Goal: Task Accomplishment & Management: Manage account settings

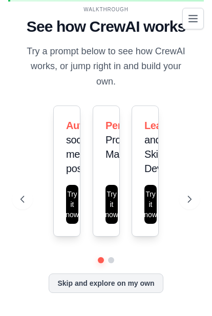
scroll to position [66, 0]
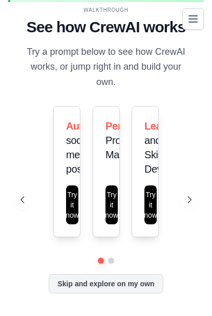
click at [185, 209] on button at bounding box center [189, 199] width 20 height 20
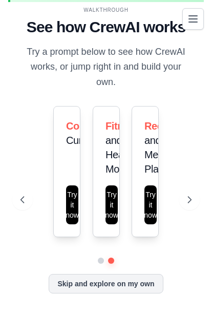
click at [187, 210] on button at bounding box center [189, 199] width 20 height 20
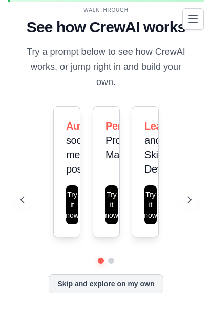
click at [193, 210] on button at bounding box center [189, 199] width 20 height 20
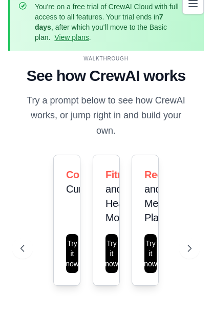
scroll to position [16, 0]
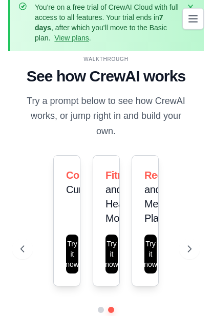
click at [190, 5] on icon "button" at bounding box center [190, 7] width 10 height 10
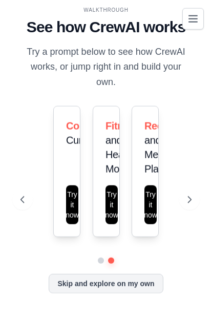
click at [196, 14] on icon "Toggle navigation" at bounding box center [193, 19] width 12 height 12
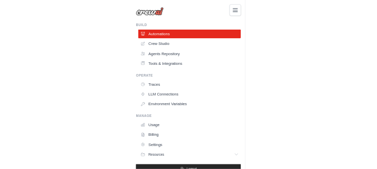
scroll to position [0, 0]
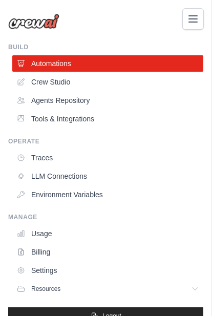
click at [189, 18] on icon "Toggle navigation" at bounding box center [193, 19] width 12 height 12
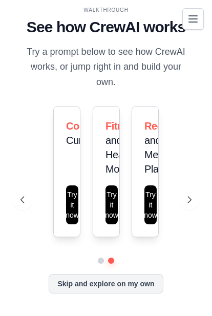
click at [66, 224] on button "Try it now" at bounding box center [72, 204] width 12 height 39
click at [111, 207] on button "Try it now" at bounding box center [111, 204] width 12 height 39
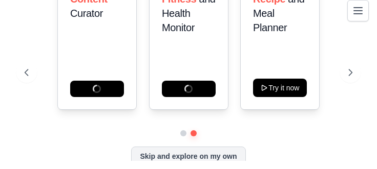
scroll to position [38, 0]
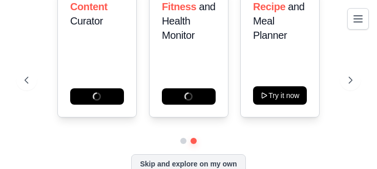
click at [211, 85] on icon at bounding box center [350, 80] width 10 height 10
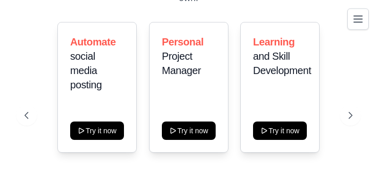
scroll to position [3, 0]
click at [211, 126] on button at bounding box center [350, 115] width 20 height 20
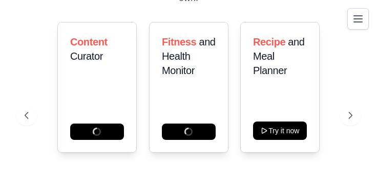
click at [83, 134] on div "Content Curator" at bounding box center [96, 87] width 79 height 131
click at [73, 105] on div "Content Curator" at bounding box center [96, 87] width 79 height 131
click at [82, 62] on span "Curator" at bounding box center [86, 56] width 33 height 11
click at [85, 145] on div "Content Curator" at bounding box center [96, 87] width 79 height 131
click at [85, 144] on div "Content Curator" at bounding box center [96, 87] width 79 height 131
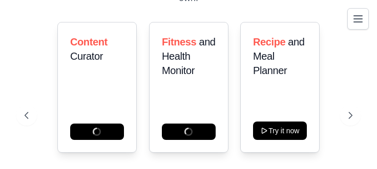
click at [29, 126] on button at bounding box center [26, 115] width 20 height 20
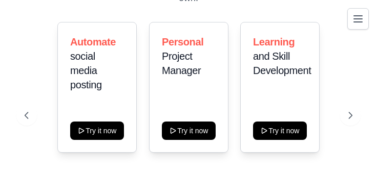
click at [88, 140] on button "Try it now" at bounding box center [97, 131] width 54 height 18
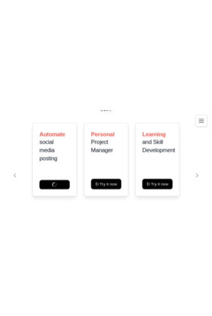
scroll to position [0, 0]
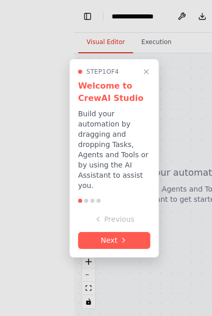
click at [132, 240] on button "Next" at bounding box center [114, 240] width 72 height 17
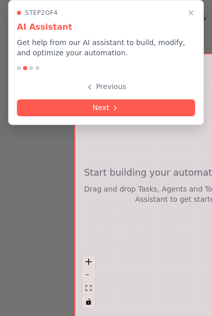
click at [153, 107] on button "Next" at bounding box center [106, 107] width 178 height 17
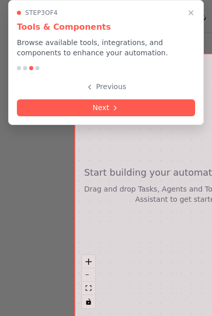
click at [159, 99] on button "Next" at bounding box center [106, 107] width 178 height 17
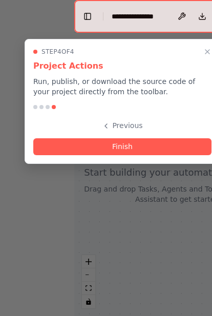
click at [154, 146] on button "Finish" at bounding box center [122, 146] width 178 height 17
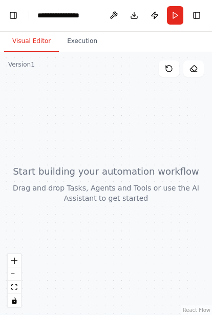
scroll to position [38, 0]
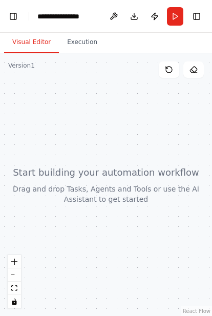
click at [15, 169] on icon "zoom in" at bounding box center [14, 261] width 6 height 6
click at [13, 169] on div at bounding box center [106, 184] width 212 height 263
click at [24, 169] on div at bounding box center [106, 184] width 212 height 263
click at [82, 39] on button "Execution" at bounding box center [82, 42] width 47 height 21
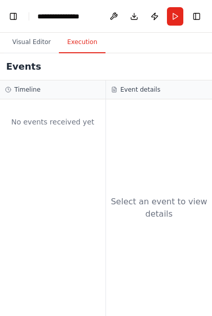
click at [36, 39] on button "Visual Editor" at bounding box center [31, 42] width 55 height 21
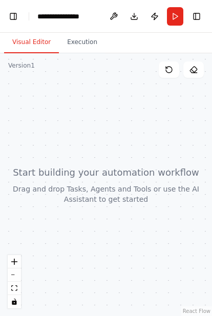
click at [147, 15] on button "Publish" at bounding box center [154, 16] width 16 height 18
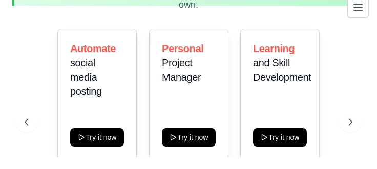
scroll to position [83, 0]
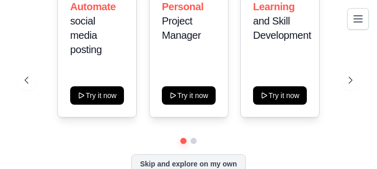
click at [211, 85] on icon at bounding box center [350, 80] width 10 height 10
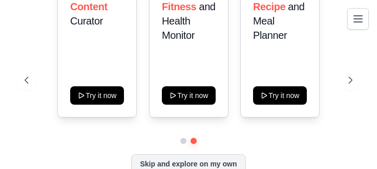
click at [29, 91] on button at bounding box center [26, 80] width 20 height 20
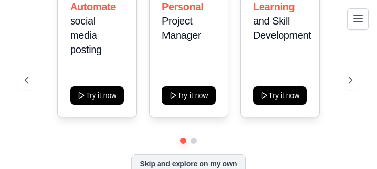
click at [84, 105] on button "Try it now" at bounding box center [97, 95] width 54 height 18
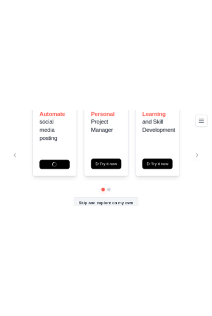
scroll to position [0, 0]
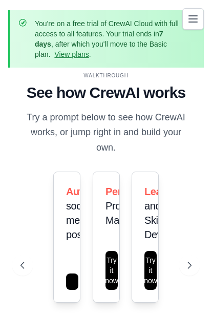
click at [194, 16] on icon "Toggle navigation" at bounding box center [193, 19] width 8 height 6
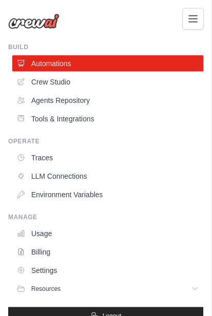
scroll to position [14, 0]
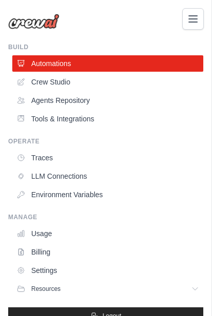
click at [81, 98] on link "Agents Repository" at bounding box center [107, 100] width 191 height 16
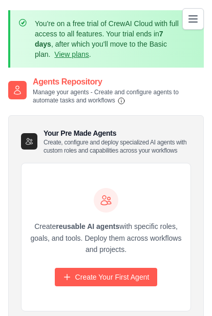
click at [116, 281] on link "Create Your First Agent" at bounding box center [106, 277] width 103 height 18
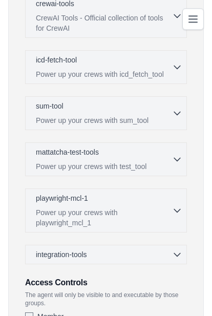
scroll to position [504, 0]
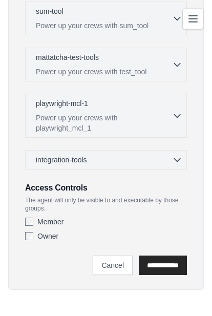
scroll to position [15, 0]
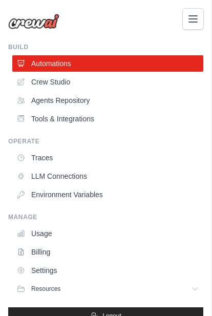
scroll to position [29, 0]
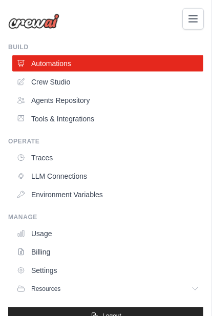
click at [75, 78] on link "Crew Studio" at bounding box center [107, 82] width 191 height 16
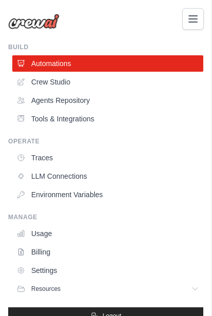
click at [79, 120] on link "Tools & Integrations" at bounding box center [107, 119] width 191 height 16
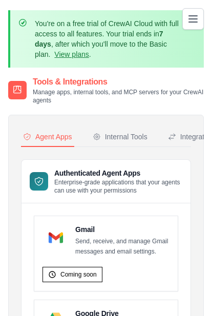
click at [138, 138] on div "Internal Tools" at bounding box center [120, 137] width 55 height 10
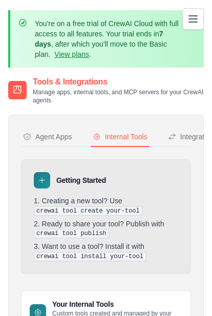
click at [189, 135] on div "Integrations" at bounding box center [193, 137] width 50 height 10
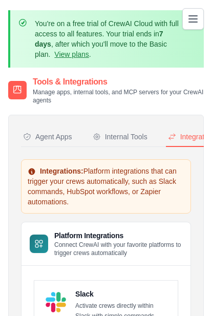
click at [68, 140] on div "Agent Apps" at bounding box center [47, 137] width 49 height 10
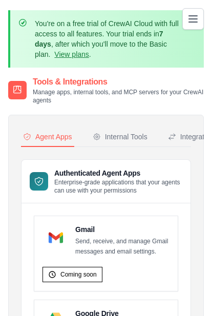
click at [191, 19] on icon "Toggle navigation" at bounding box center [193, 19] width 8 height 6
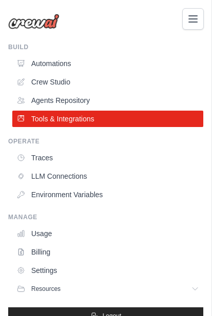
click at [60, 62] on link "Automations" at bounding box center [107, 63] width 191 height 16
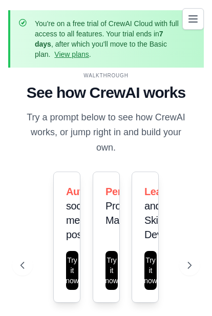
click at [79, 58] on link "View plans" at bounding box center [71, 54] width 34 height 8
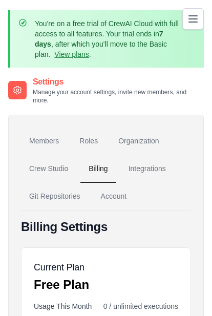
click at [191, 20] on icon "Toggle navigation" at bounding box center [193, 19] width 12 height 12
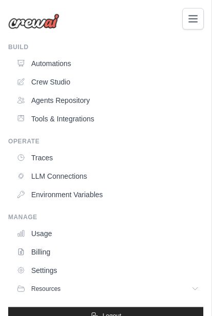
scroll to position [59, 0]
click at [54, 272] on link "Settings" at bounding box center [107, 270] width 191 height 16
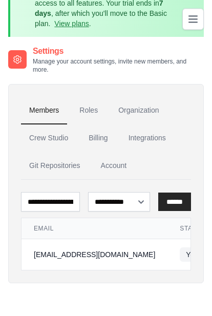
scroll to position [30, 0]
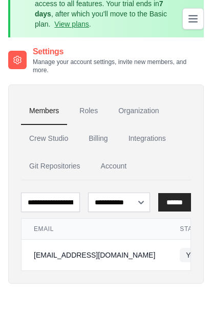
click at [180, 250] on span "You" at bounding box center [192, 255] width 25 height 14
click at [121, 255] on div "[EMAIL_ADDRESS][DOMAIN_NAME]" at bounding box center [94, 255] width 121 height 10
click at [95, 112] on link "Roles" at bounding box center [88, 111] width 35 height 28
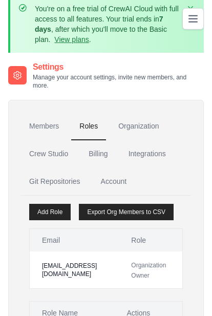
click at [143, 99] on div "Members Roles Organization Crew Studio Billing Integrations Git Repositories Ac…" at bounding box center [105, 243] width 195 height 306
click at [142, 131] on link "Organization" at bounding box center [138, 127] width 57 height 28
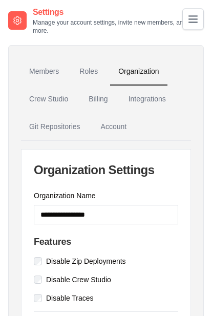
scroll to position [105, 0]
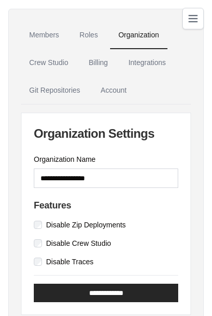
click at [95, 37] on link "Roles" at bounding box center [88, 36] width 35 height 28
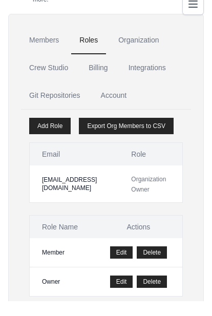
scroll to position [86, 0]
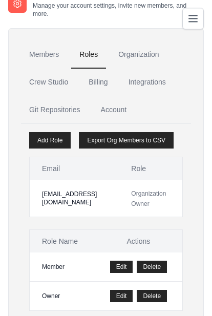
click at [154, 266] on button "Delete" at bounding box center [152, 267] width 30 height 12
click at [157, 262] on button "Delete" at bounding box center [152, 267] width 30 height 12
click at [155, 298] on button "Delete" at bounding box center [152, 296] width 30 height 12
click at [152, 299] on button "Delete" at bounding box center [152, 296] width 30 height 12
click at [150, 294] on button "Delete" at bounding box center [152, 296] width 30 height 12
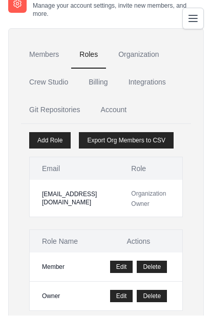
click at [156, 263] on button "Delete" at bounding box center [152, 267] width 30 height 12
click at [154, 265] on button "Delete" at bounding box center [152, 267] width 30 height 12
click at [154, 264] on button "Delete" at bounding box center [152, 267] width 30 height 12
click at [154, 266] on button "Delete" at bounding box center [152, 267] width 30 height 12
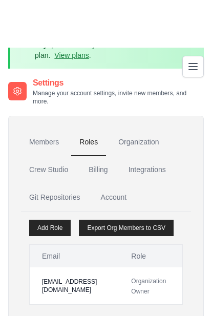
scroll to position [0, 0]
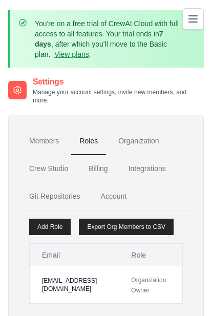
click at [192, 15] on icon "Toggle navigation" at bounding box center [193, 19] width 12 height 12
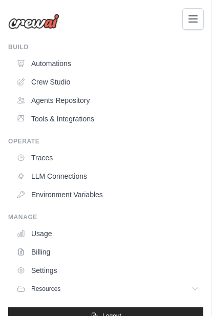
click at [96, 248] on link "Billing" at bounding box center [107, 252] width 191 height 16
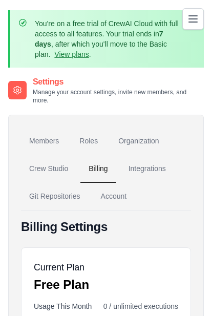
click at [195, 16] on icon "Toggle navigation" at bounding box center [193, 19] width 8 height 6
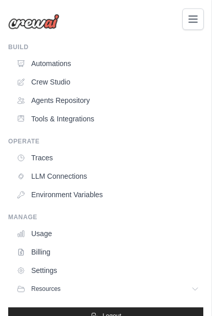
scroll to position [93, 0]
click at [63, 270] on link "Settings" at bounding box center [107, 270] width 191 height 16
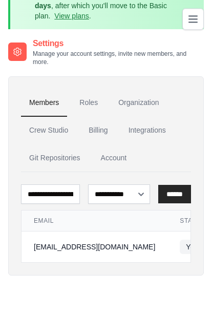
scroll to position [38, 0]
click at [133, 194] on select "**********" at bounding box center [119, 193] width 62 height 19
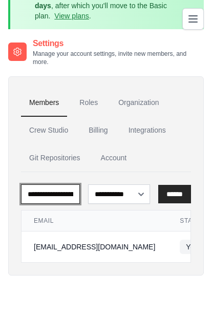
click at [68, 200] on input "email" at bounding box center [50, 193] width 59 height 19
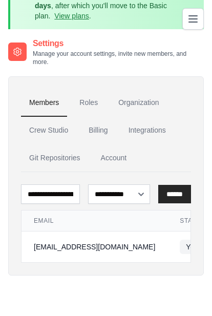
click at [179, 187] on input "******" at bounding box center [174, 194] width 33 height 18
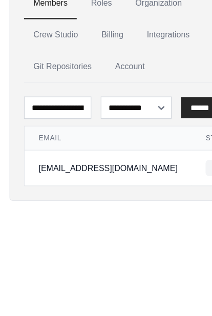
click at [180, 240] on span "You" at bounding box center [192, 247] width 25 height 14
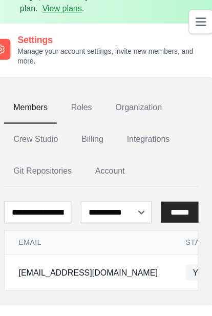
scroll to position [47, 0]
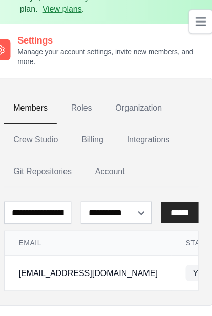
click at [180, 237] on span "You" at bounding box center [192, 238] width 25 height 14
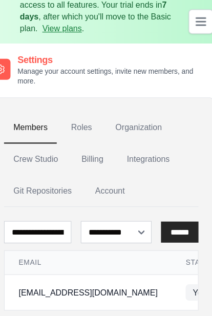
scroll to position [0, 0]
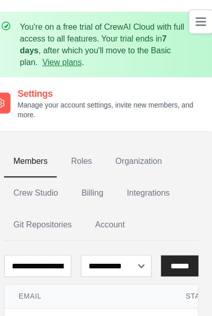
click at [189, 19] on icon "Toggle navigation" at bounding box center [193, 19] width 8 height 6
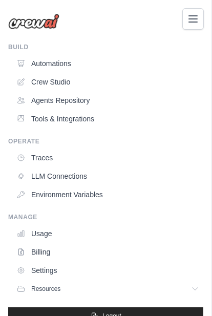
click at [108, 311] on button "Logout" at bounding box center [105, 315] width 195 height 17
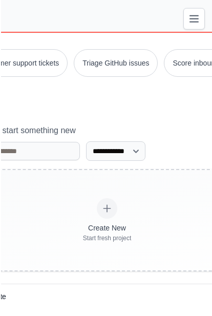
scroll to position [181, 0]
